Goal: Information Seeking & Learning: Understand process/instructions

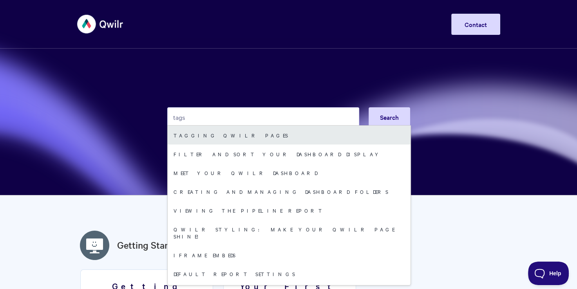
type input "tags"
click at [196, 136] on link "Tagging Qwilr Pages" at bounding box center [289, 135] width 243 height 19
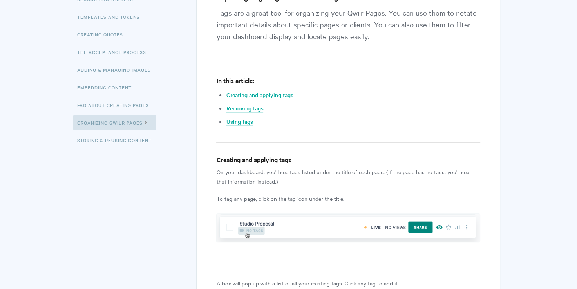
scroll to position [196, 0]
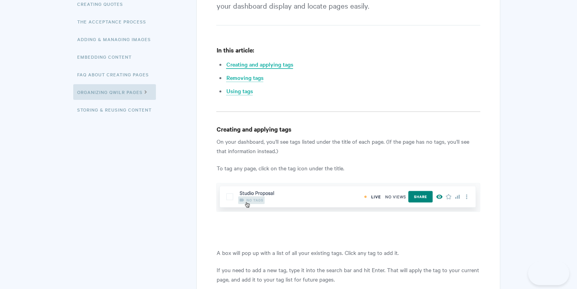
click at [241, 64] on link "Creating and applying tags" at bounding box center [259, 64] width 67 height 9
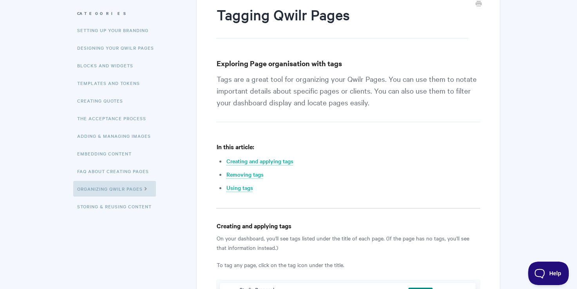
scroll to position [117, 0]
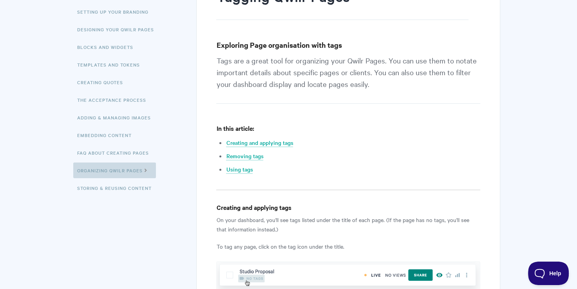
click at [147, 172] on icon at bounding box center [146, 169] width 7 height 6
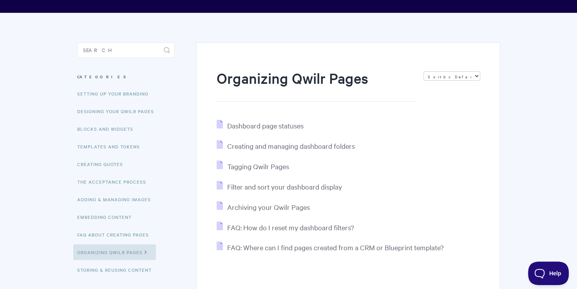
scroll to position [97, 0]
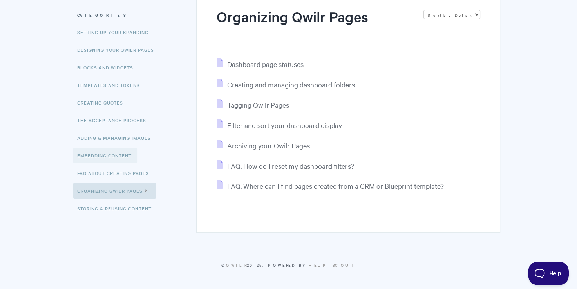
click at [109, 156] on link "Embedding Content" at bounding box center [105, 156] width 64 height 16
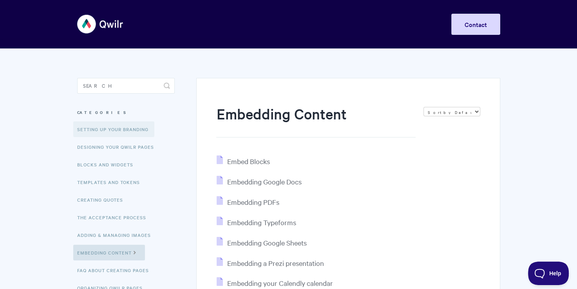
click at [91, 131] on link "Setting up your Branding" at bounding box center [113, 129] width 81 height 16
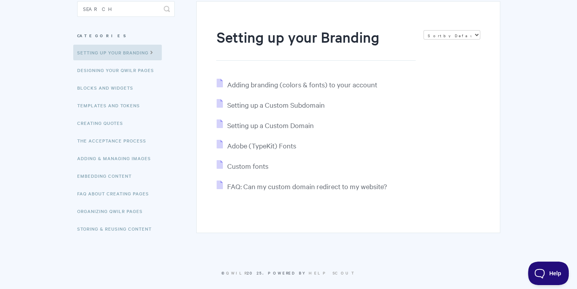
scroll to position [78, 0]
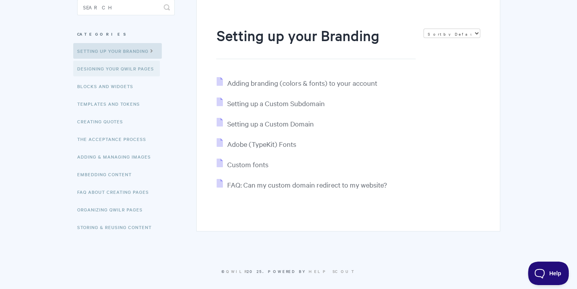
click at [92, 70] on link "Designing Your Qwilr Pages" at bounding box center [116, 69] width 87 height 16
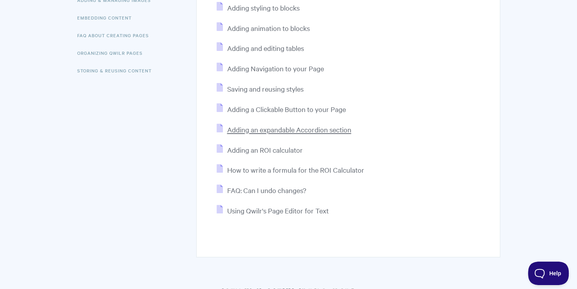
scroll to position [260, 0]
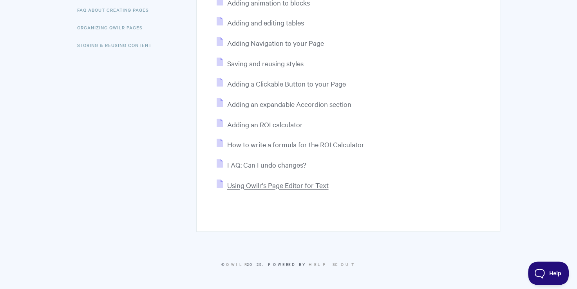
click at [254, 186] on span "Using Qwilr's Page Editor for Text" at bounding box center [277, 184] width 101 height 9
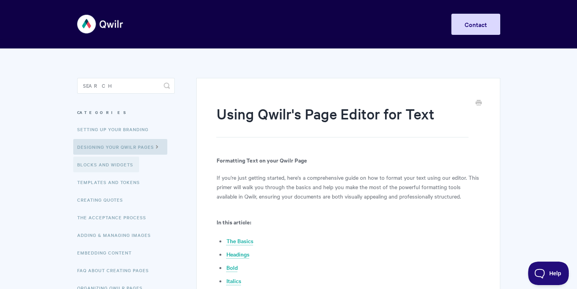
click at [103, 167] on link "Blocks and Widgets" at bounding box center [106, 165] width 66 height 16
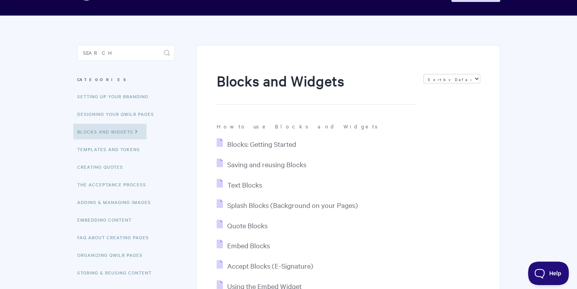
scroll to position [78, 0]
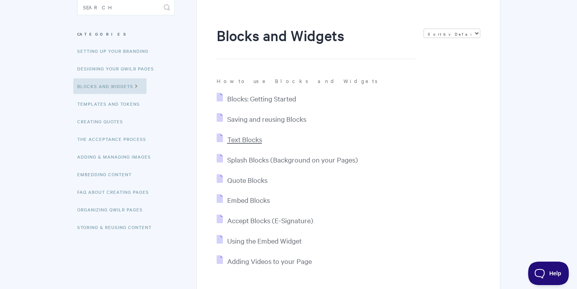
click at [246, 142] on span "Text Blocks" at bounding box center [244, 139] width 35 height 9
click at [111, 175] on link "Embedding Content" at bounding box center [105, 174] width 64 height 16
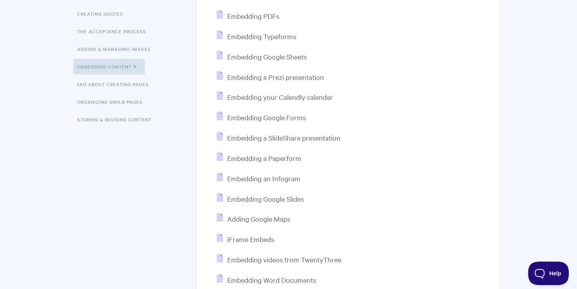
scroll to position [196, 0]
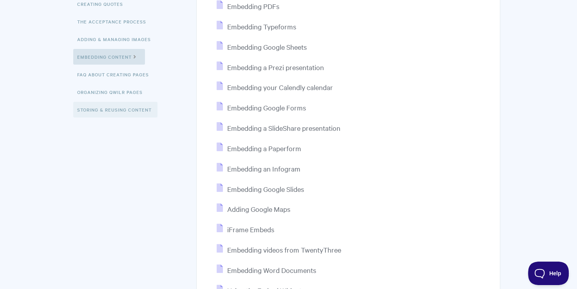
click at [99, 112] on link "Storing & Reusing Content" at bounding box center [115, 110] width 84 height 16
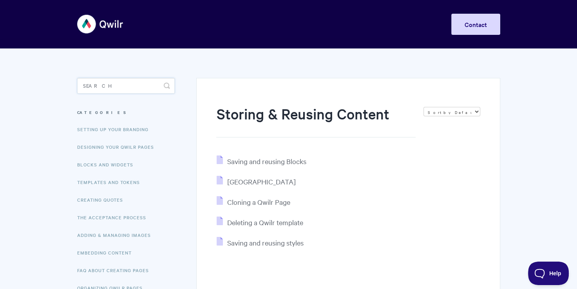
click at [99, 81] on input "Search" at bounding box center [125, 86] width 97 height 16
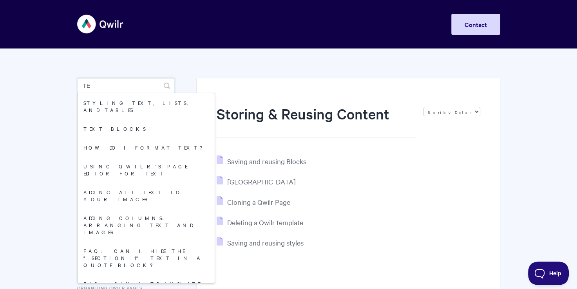
type input "t"
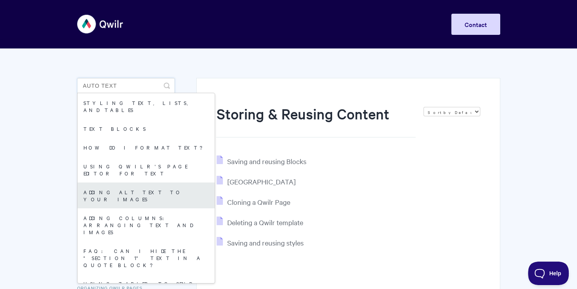
type input "auto text"
click at [151, 182] on link "Adding alt text to your images" at bounding box center [146, 195] width 137 height 26
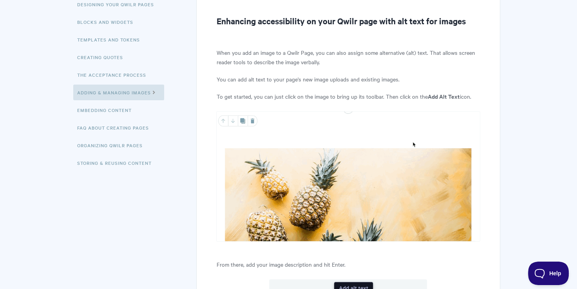
scroll to position [51, 0]
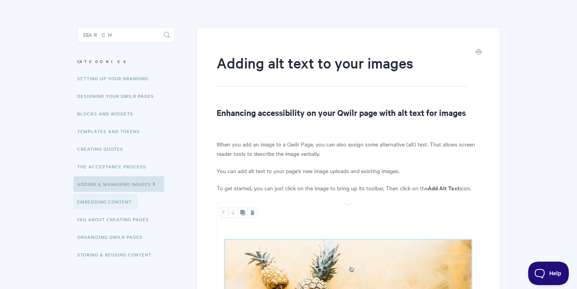
click at [119, 204] on link "Embedding Content" at bounding box center [105, 202] width 64 height 16
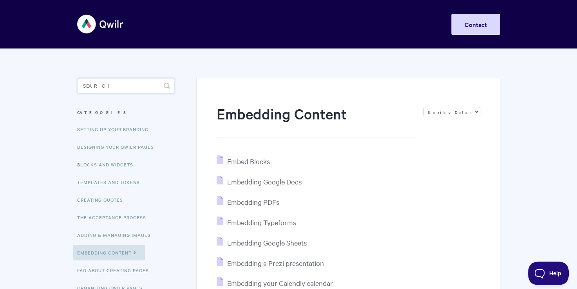
click at [107, 87] on input "Search" at bounding box center [125, 86] width 97 height 16
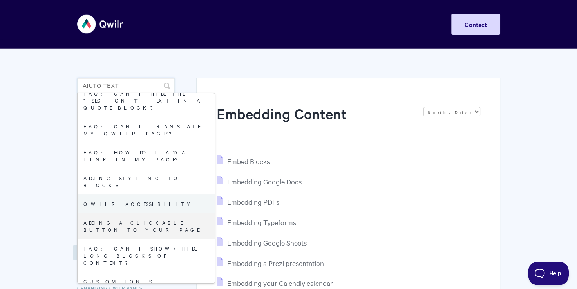
scroll to position [157, 0]
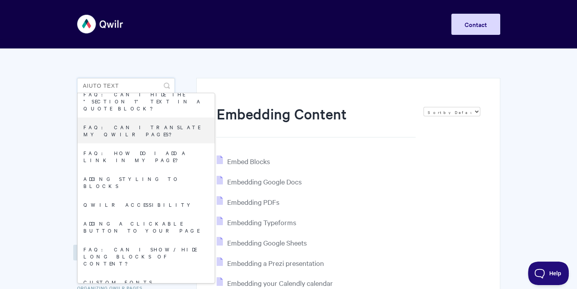
drag, startPoint x: 137, startPoint y: 87, endPoint x: 74, endPoint y: 89, distance: 63.1
click at [78, 83] on input "aiuto text" at bounding box center [125, 86] width 97 height 16
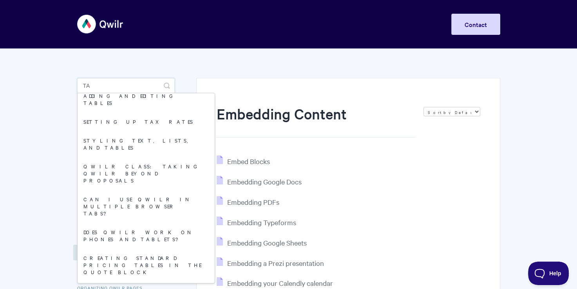
scroll to position [0, 0]
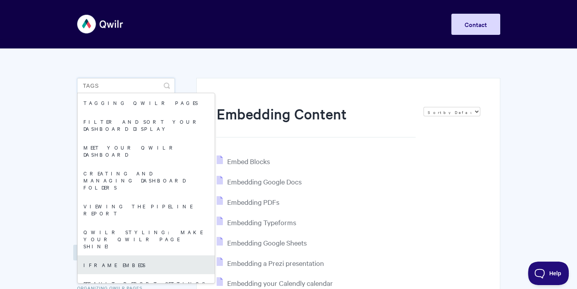
type input "tags"
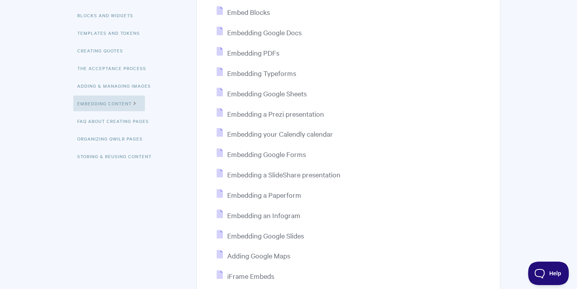
scroll to position [157, 0]
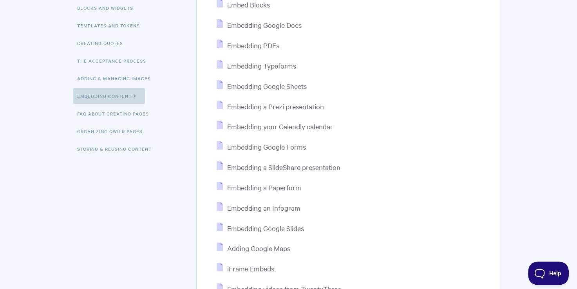
click at [105, 98] on link "Embedding Content" at bounding box center [109, 96] width 72 height 16
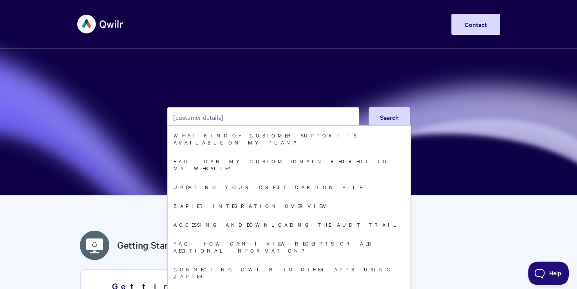
type input "[customer details]"
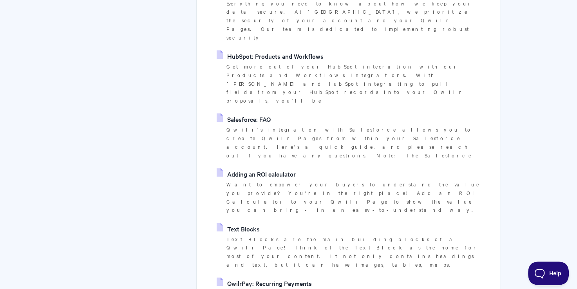
scroll to position [940, 0]
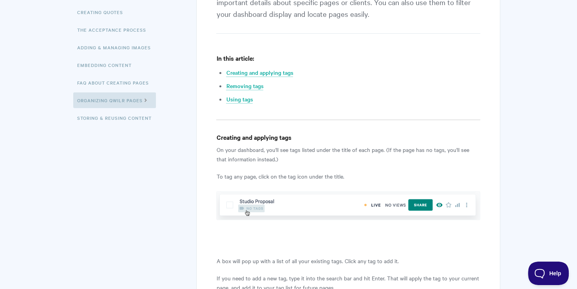
scroll to position [196, 0]
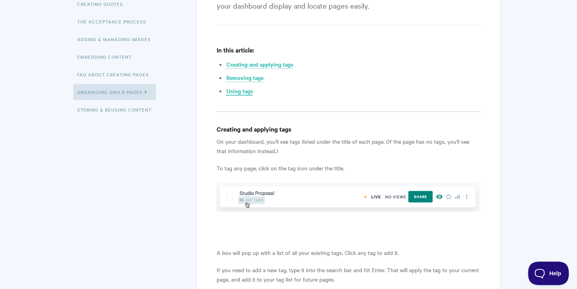
click at [242, 93] on link "Using tags" at bounding box center [239, 91] width 27 height 9
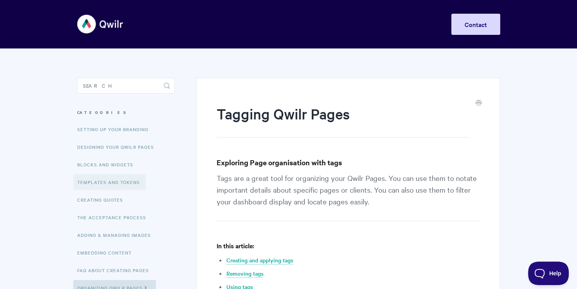
click at [99, 180] on link "Templates and Tokens" at bounding box center [109, 182] width 72 height 16
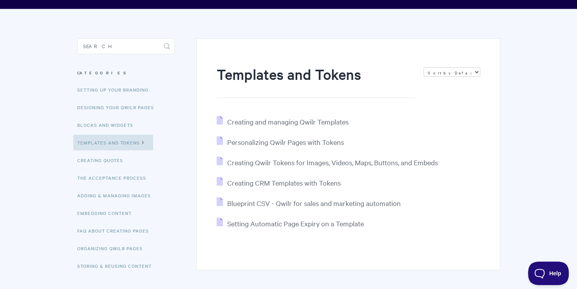
scroll to position [78, 0]
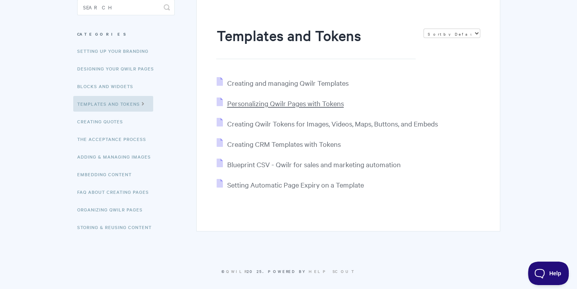
click at [274, 104] on span "Personalizing Qwilr Pages with Tokens" at bounding box center [285, 103] width 117 height 9
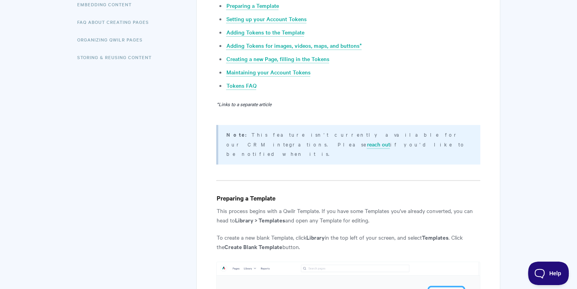
scroll to position [235, 0]
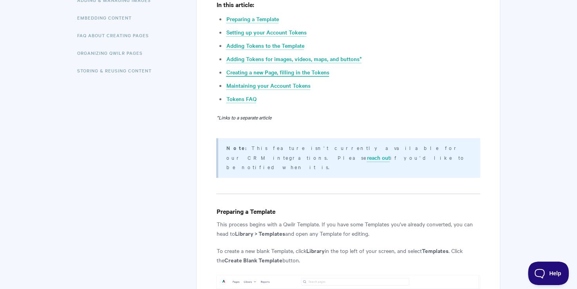
click at [256, 74] on link "Creating a new Page, filling in the Tokens" at bounding box center [277, 72] width 103 height 9
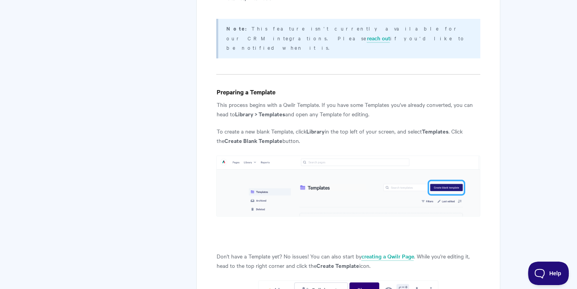
scroll to position [349, 0]
